Goal: Transaction & Acquisition: Purchase product/service

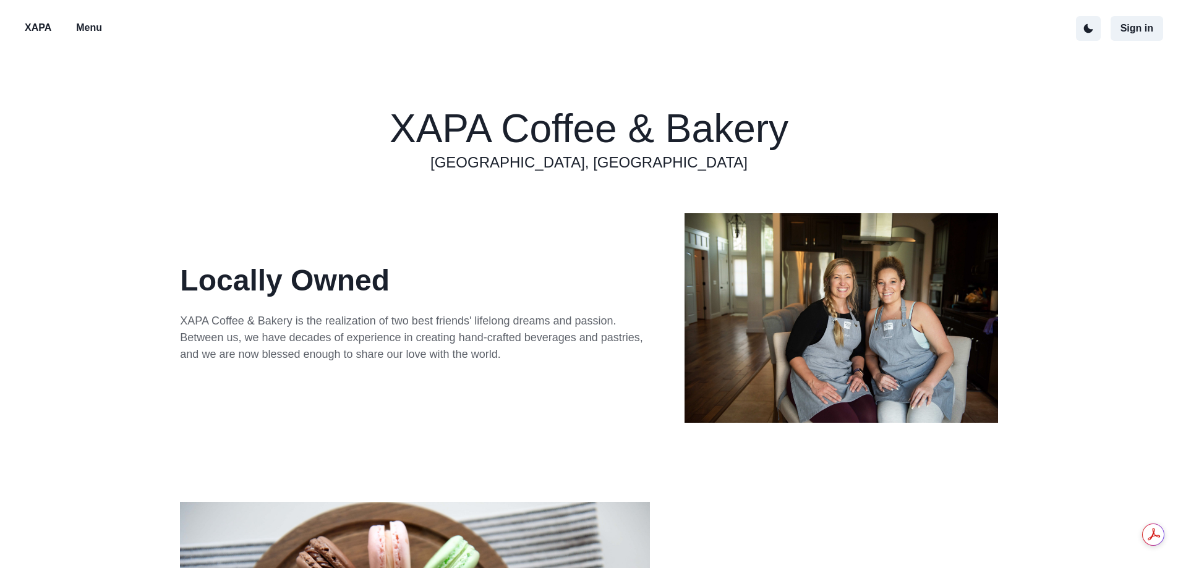
click at [83, 32] on p "Menu" at bounding box center [89, 27] width 26 height 15
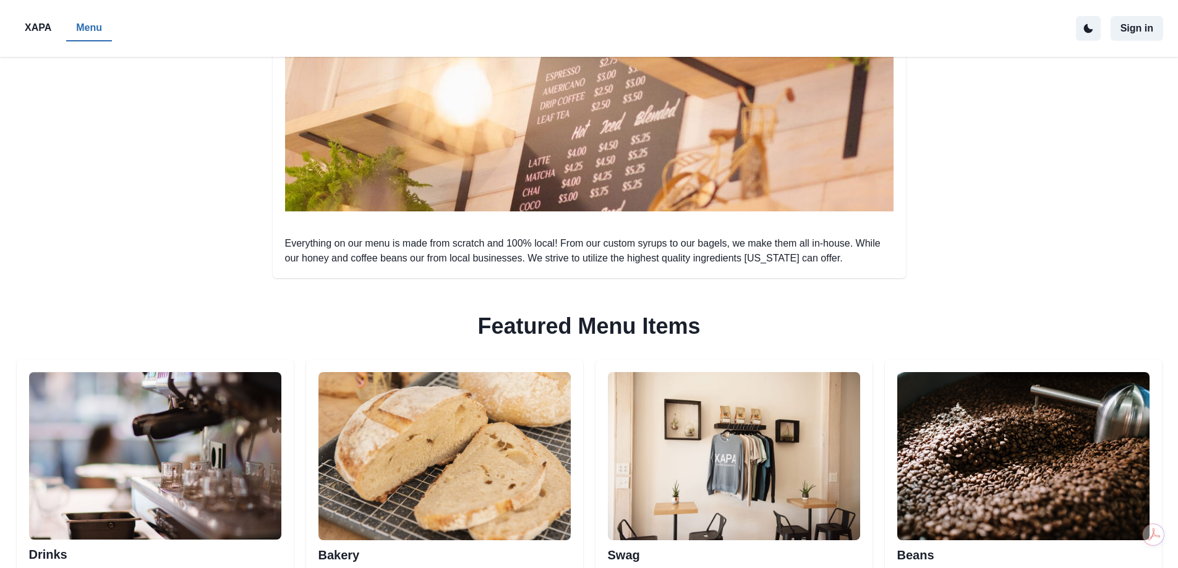
scroll to position [338, 0]
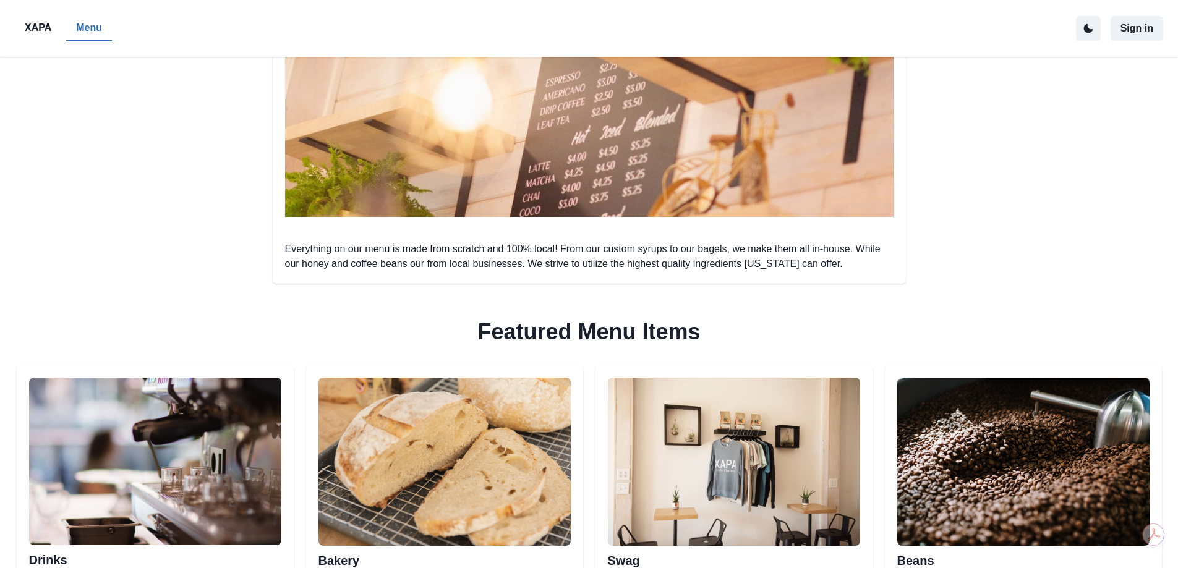
click at [459, 512] on img at bounding box center [444, 462] width 252 height 168
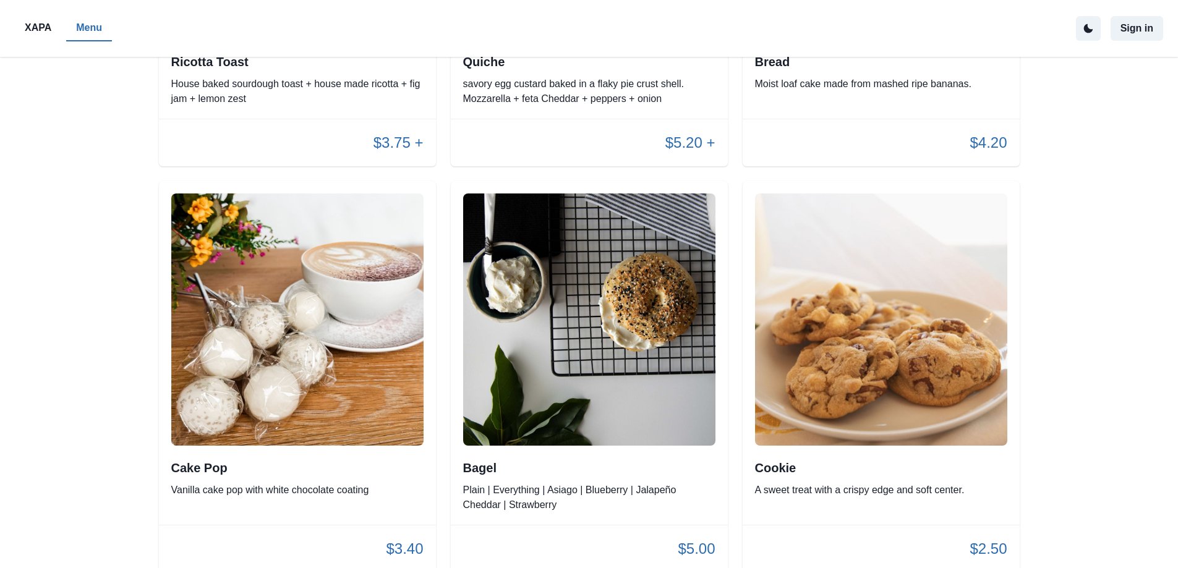
scroll to position [2288, 0]
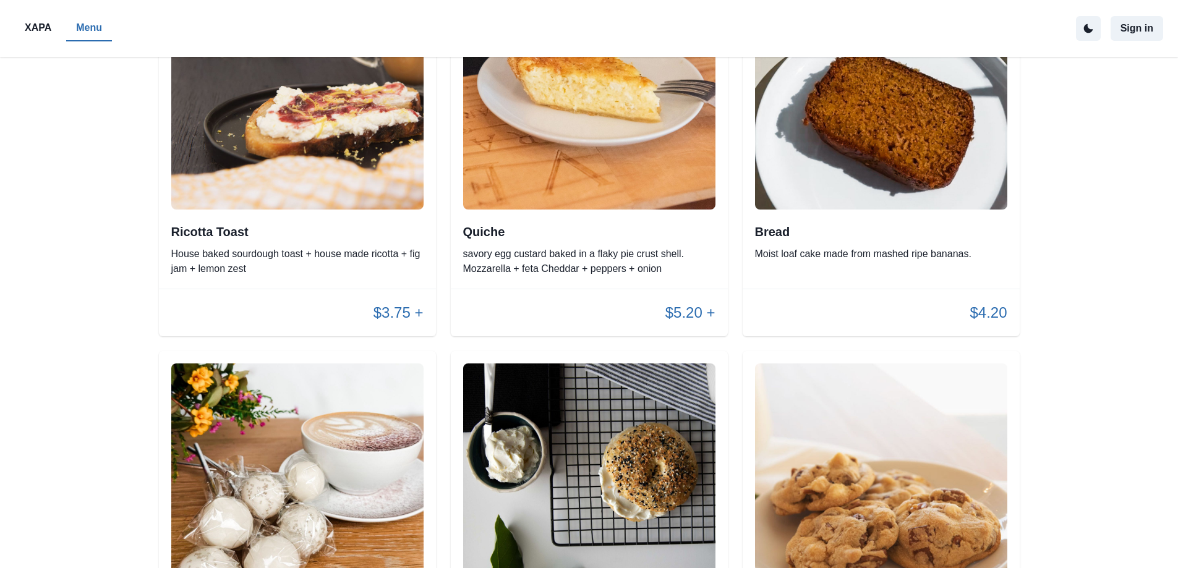
click at [582, 251] on p "savory egg custard baked in a flaky pie crust shell. Mozzarella + feta Cheddar …" at bounding box center [589, 262] width 252 height 30
